Goal: Transaction & Acquisition: Purchase product/service

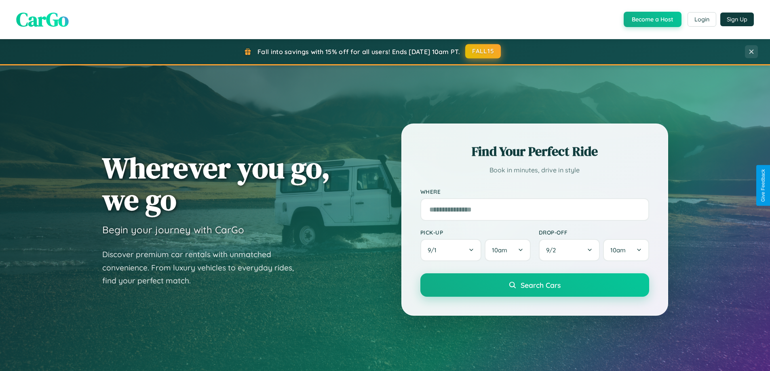
click at [483, 51] on button "FALL15" at bounding box center [483, 51] width 36 height 15
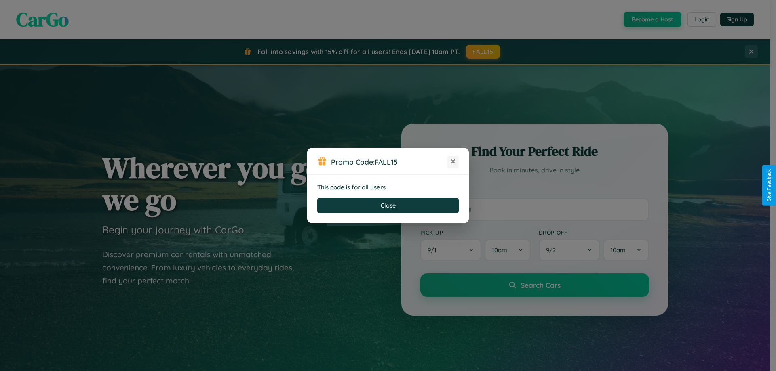
click at [453, 162] on icon at bounding box center [453, 162] width 8 height 8
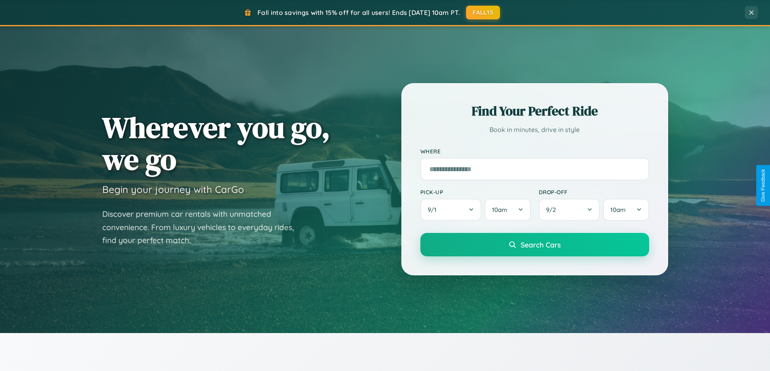
scroll to position [556, 0]
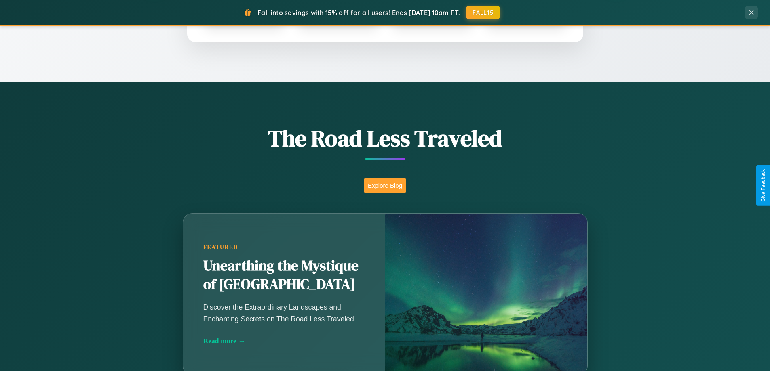
click at [385, 186] on button "Explore Blog" at bounding box center [385, 185] width 42 height 15
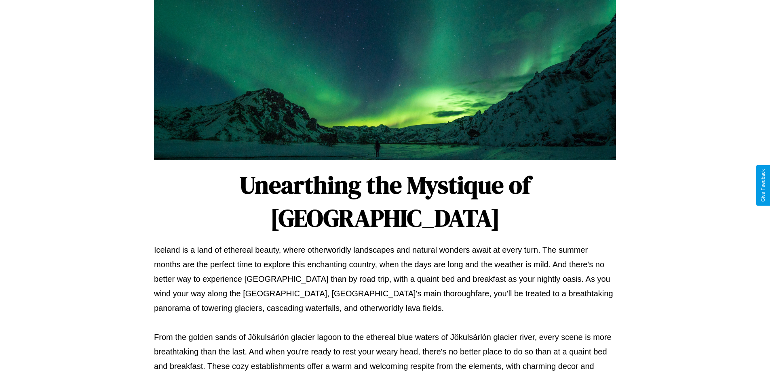
scroll to position [261, 0]
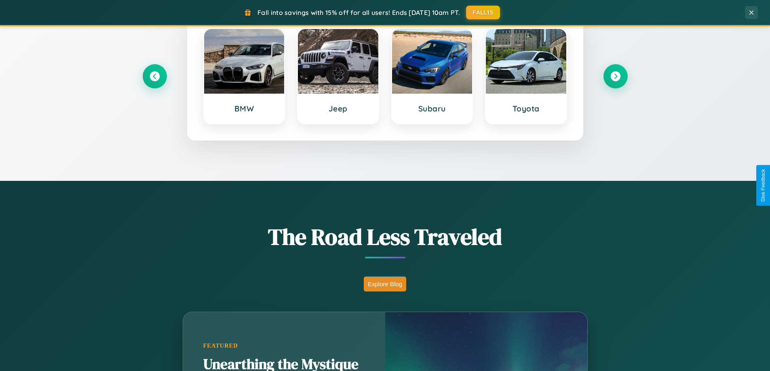
scroll to position [348, 0]
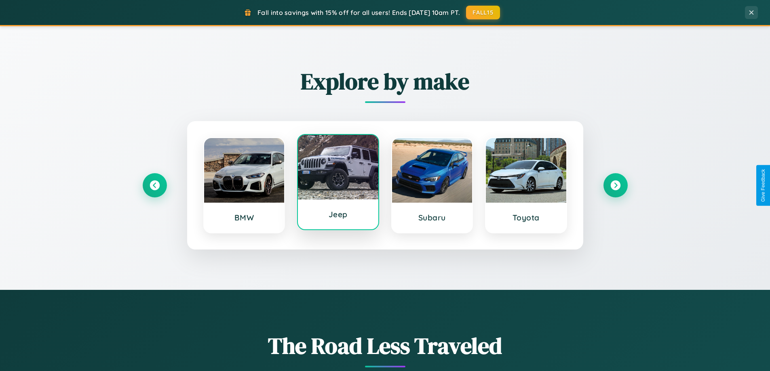
click at [338, 184] on div at bounding box center [338, 167] width 80 height 65
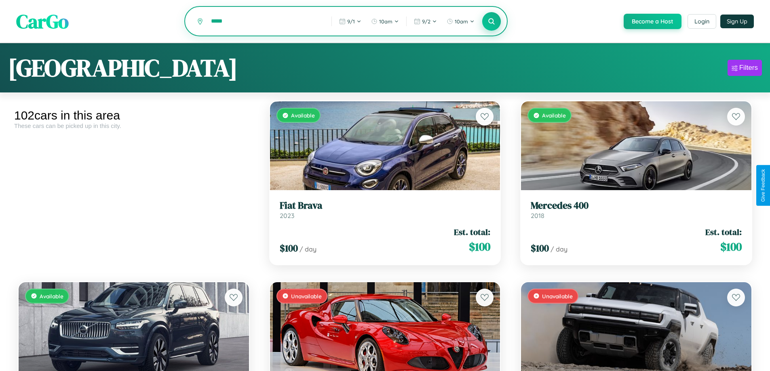
type input "*****"
click at [491, 22] on icon at bounding box center [492, 21] width 8 height 8
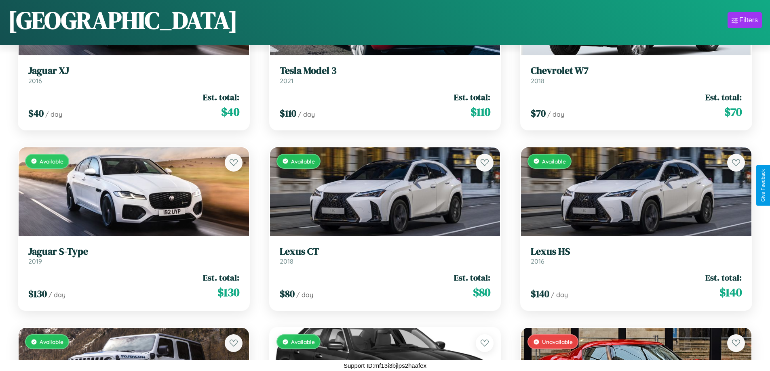
scroll to position [657, 0]
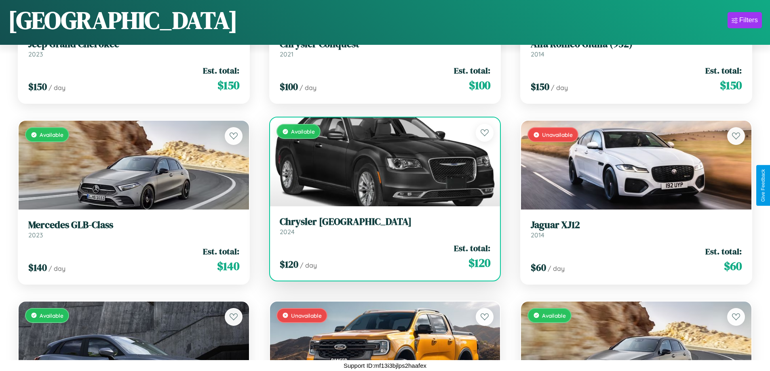
click at [382, 226] on h3 "[GEOGRAPHIC_DATA]" at bounding box center [385, 222] width 211 height 12
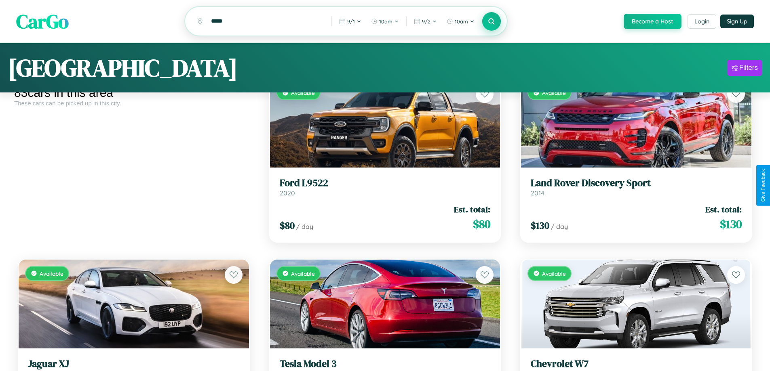
scroll to position [0, 0]
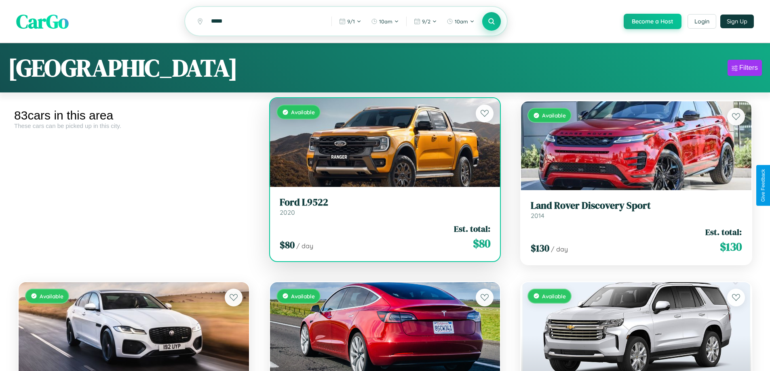
click at [382, 208] on h3 "Ford L9522" at bounding box center [385, 203] width 211 height 12
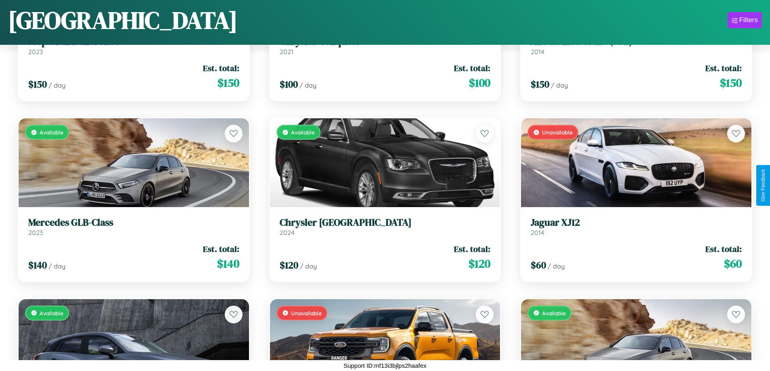
scroll to position [1742, 0]
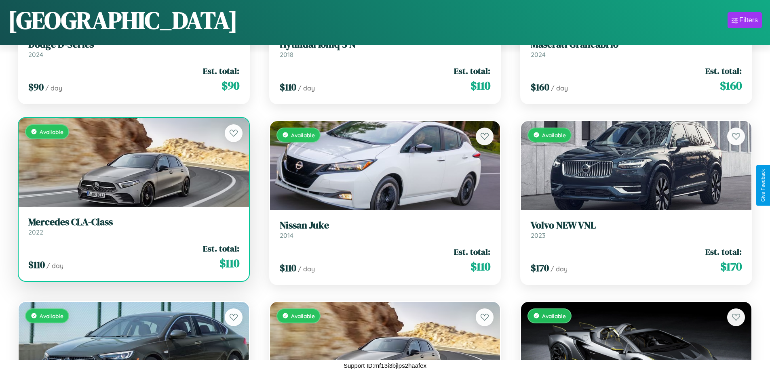
click at [133, 228] on h3 "Mercedes CLA-Class" at bounding box center [133, 223] width 211 height 12
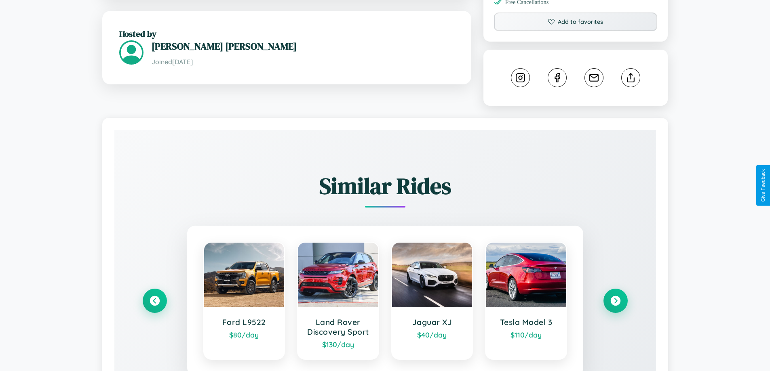
scroll to position [456, 0]
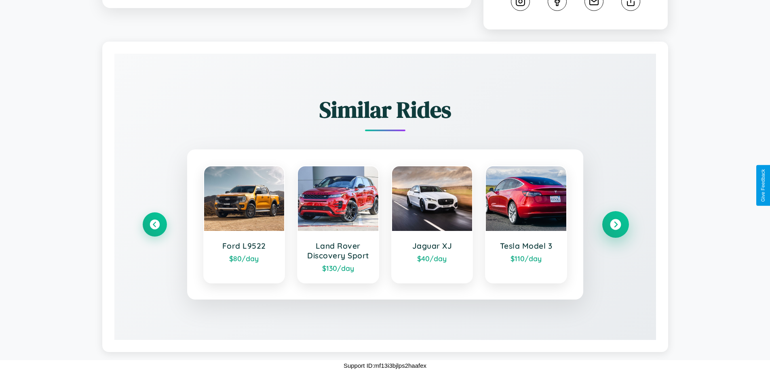
click at [615, 225] on icon at bounding box center [615, 224] width 11 height 11
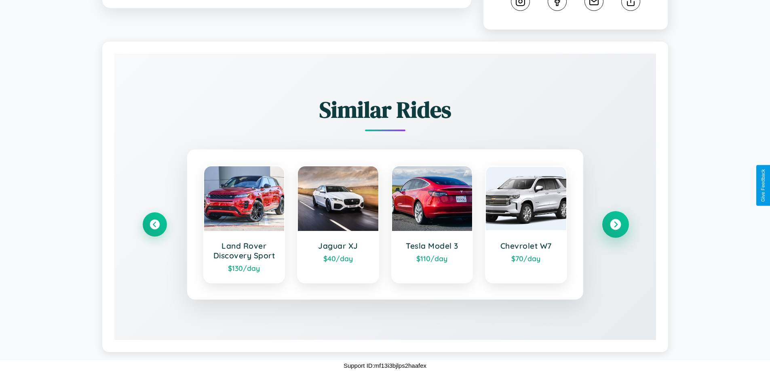
click at [615, 225] on icon at bounding box center [615, 224] width 11 height 11
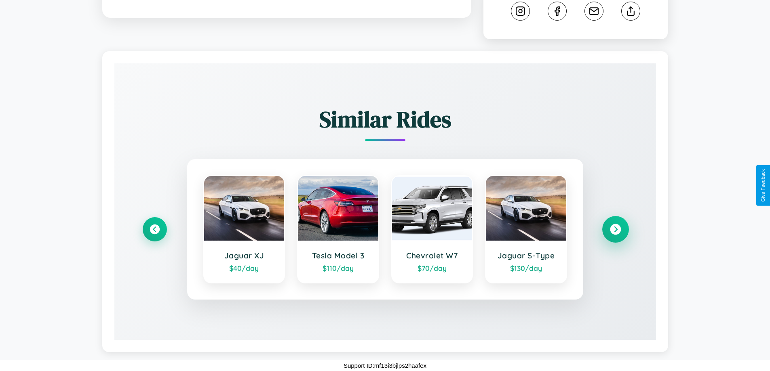
scroll to position [447, 0]
click at [615, 230] on icon at bounding box center [615, 229] width 11 height 11
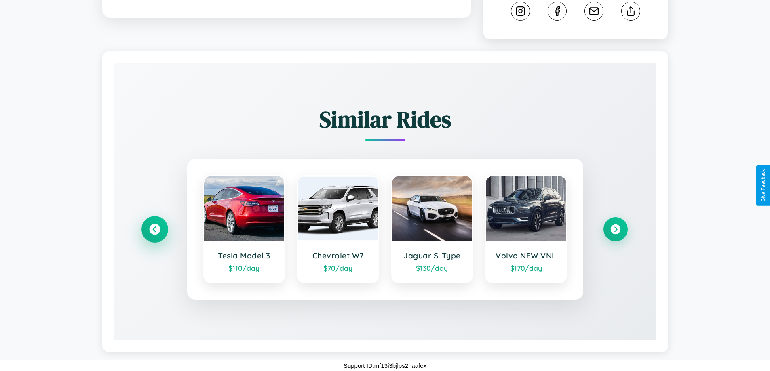
click at [154, 230] on icon at bounding box center [154, 229] width 11 height 11
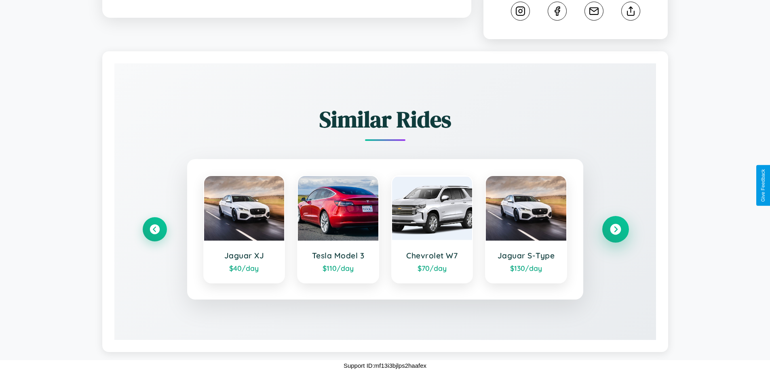
click at [615, 230] on icon at bounding box center [615, 229] width 11 height 11
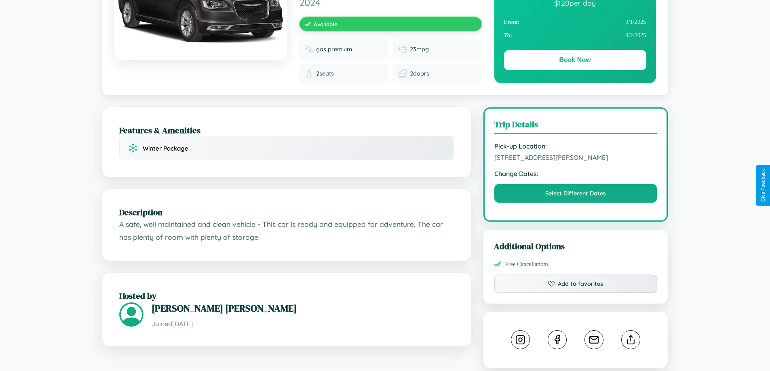
scroll to position [90, 0]
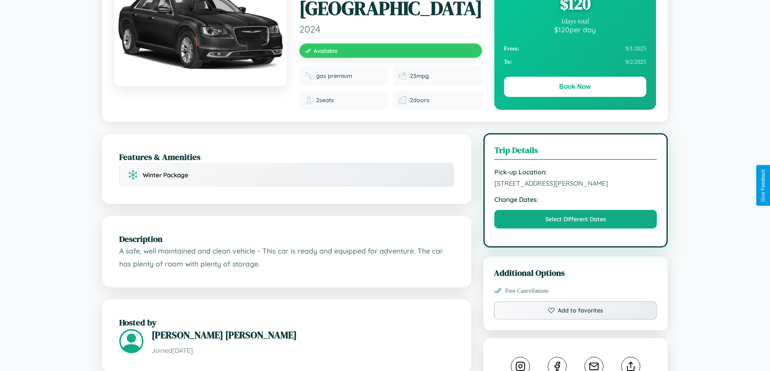
click at [576, 185] on span "7090 Smith Street Paris 91474 France" at bounding box center [575, 183] width 163 height 8
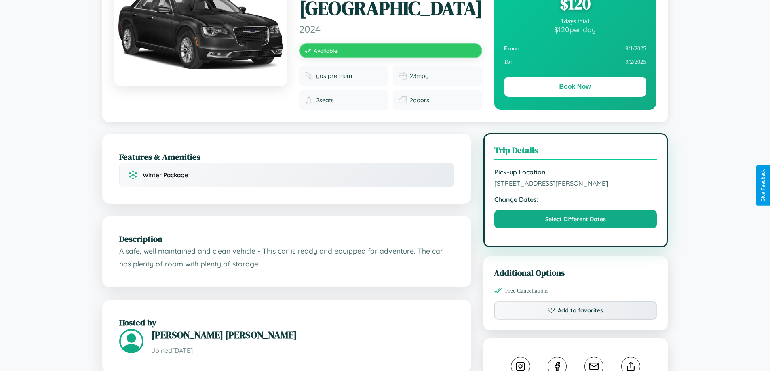
click at [576, 185] on span "7090 Smith Street Paris 91474 France" at bounding box center [575, 183] width 163 height 8
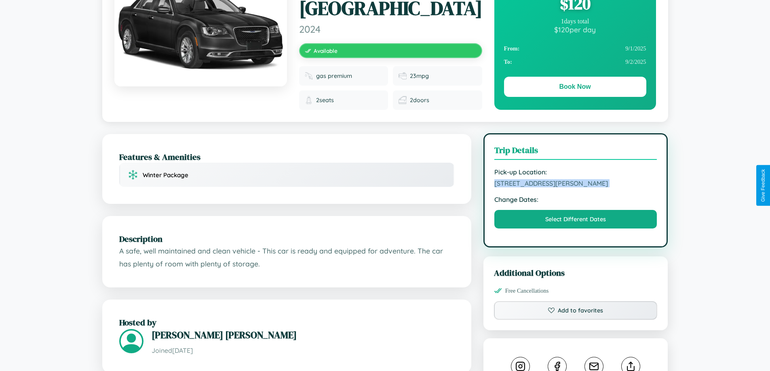
click at [576, 185] on span "7090 Smith Street Paris 91474 France" at bounding box center [575, 183] width 163 height 8
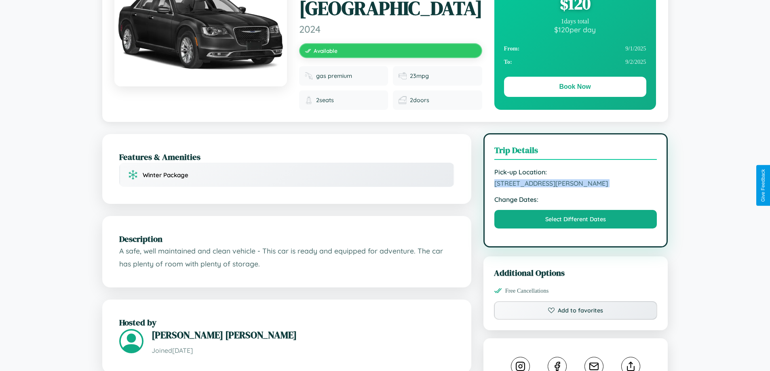
click at [576, 185] on span "7090 Smith Street Paris 91474 France" at bounding box center [575, 183] width 163 height 8
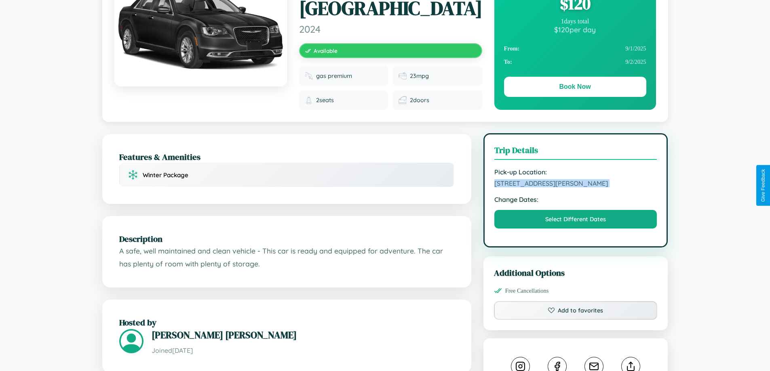
click at [576, 185] on span "7090 Smith Street Paris 91474 France" at bounding box center [575, 183] width 163 height 8
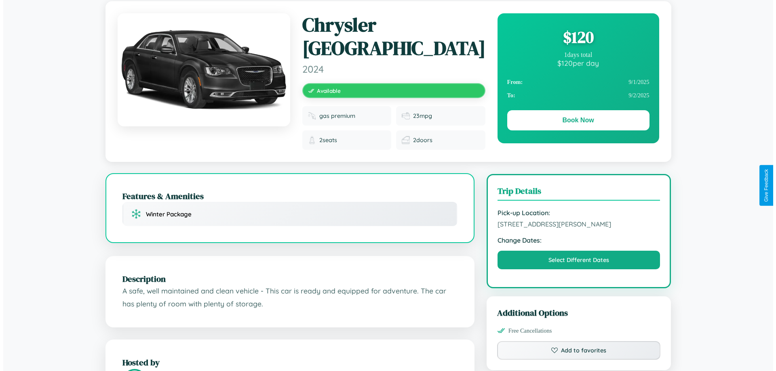
scroll to position [0, 0]
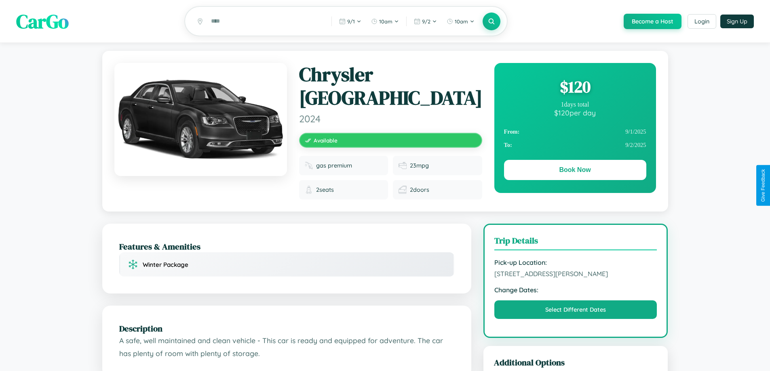
click at [575, 88] on div "$ 120" at bounding box center [575, 87] width 142 height 22
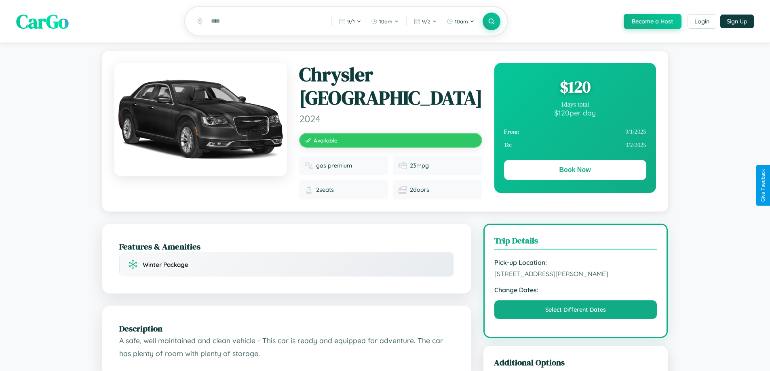
click at [575, 88] on div "$ 120" at bounding box center [575, 87] width 142 height 22
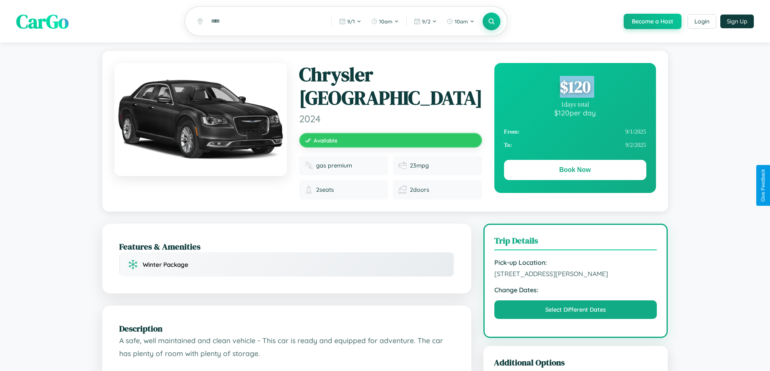
click at [575, 88] on div "$ 120" at bounding box center [575, 87] width 142 height 22
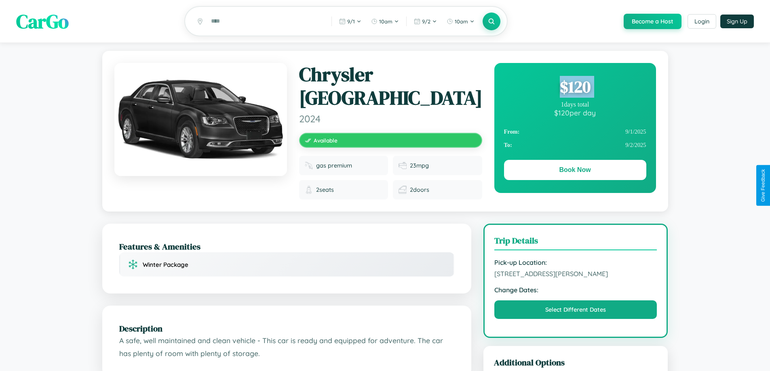
click at [575, 88] on div "$ 120" at bounding box center [575, 87] width 142 height 22
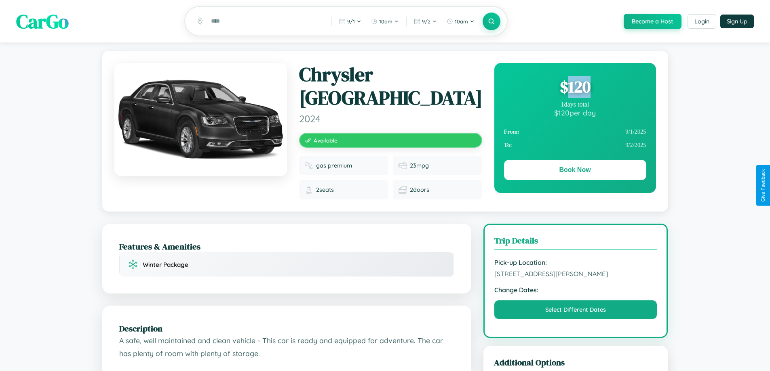
click at [575, 88] on div "$ 120" at bounding box center [575, 87] width 142 height 22
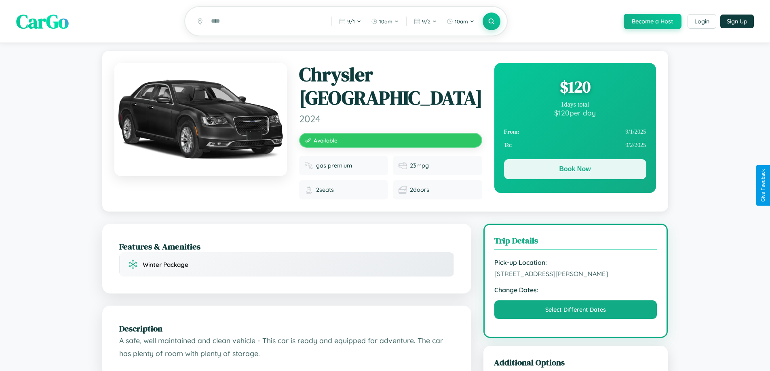
click at [575, 171] on button "Book Now" at bounding box center [575, 169] width 142 height 20
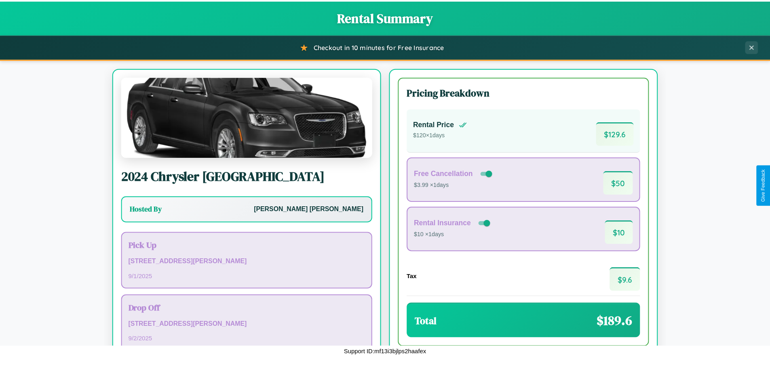
scroll to position [55, 0]
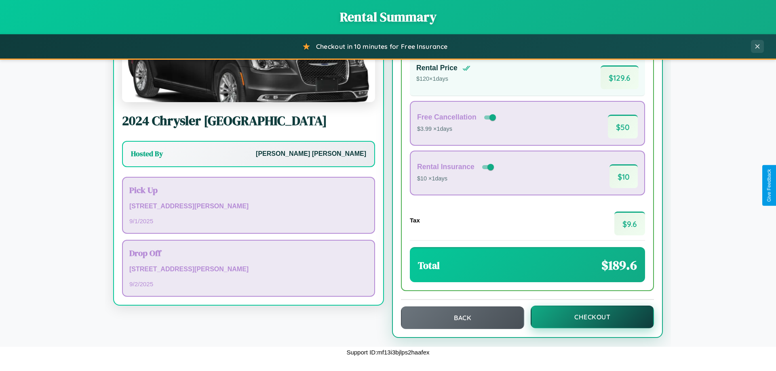
click at [587, 317] on button "Checkout" at bounding box center [592, 317] width 123 height 23
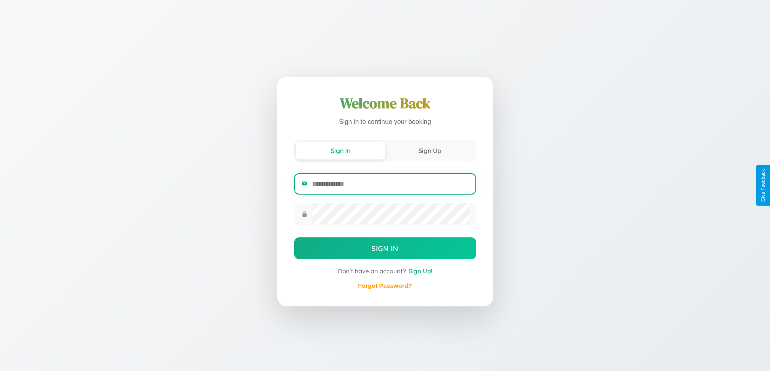
click at [390, 184] on input "email" at bounding box center [390, 184] width 156 height 20
type input "**********"
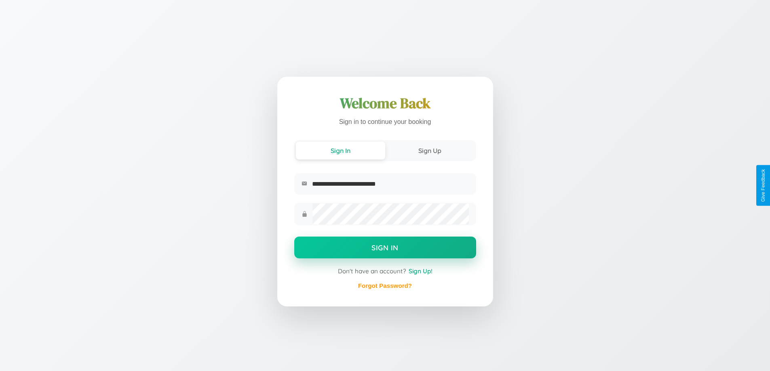
click at [385, 249] on button "Sign In" at bounding box center [385, 248] width 182 height 22
